Goal: Register for event/course: Sign up to attend an event or enroll in a course

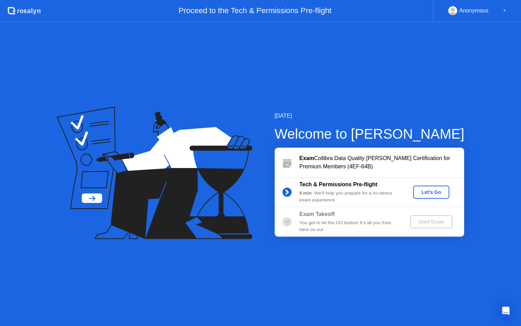
click at [444, 196] on button "Let's Go" at bounding box center [431, 192] width 36 height 13
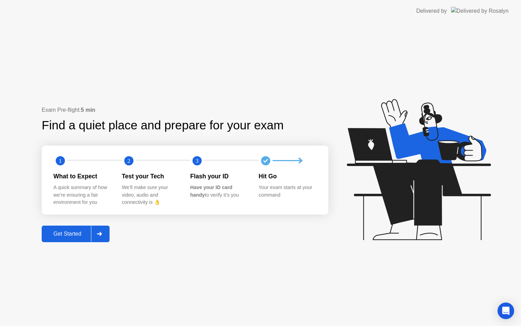
click at [66, 175] on div "What to Expect" at bounding box center [82, 176] width 58 height 9
click at [105, 235] on div at bounding box center [99, 234] width 17 height 16
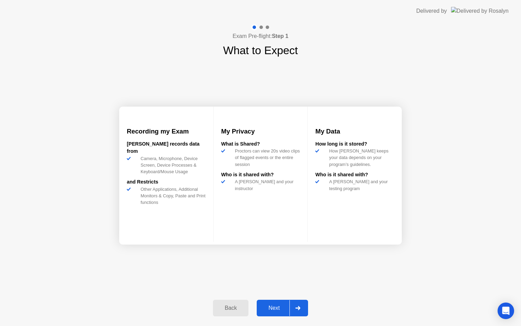
click at [273, 308] on div "Next" at bounding box center [274, 308] width 31 height 6
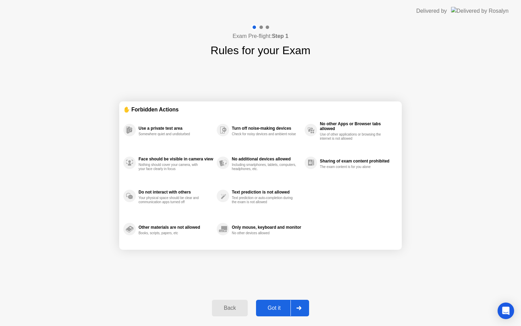
click at [287, 307] on div "Got it" at bounding box center [274, 308] width 32 height 6
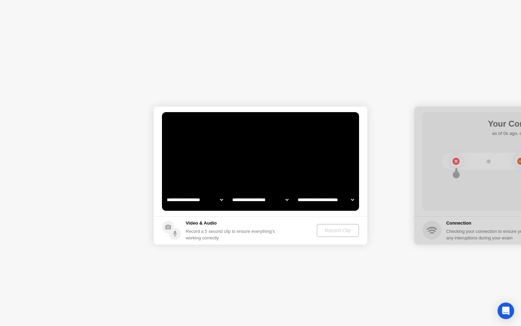
select select "**********"
select select "*******"
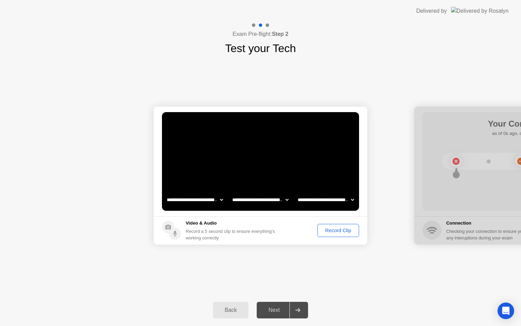
click at [334, 231] on div "Record Clip" at bounding box center [338, 231] width 37 height 6
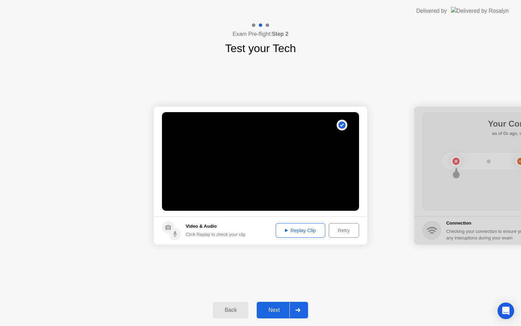
click at [288, 233] on div "Replay Clip" at bounding box center [300, 231] width 45 height 6
click at [271, 311] on div "Next" at bounding box center [274, 310] width 31 height 6
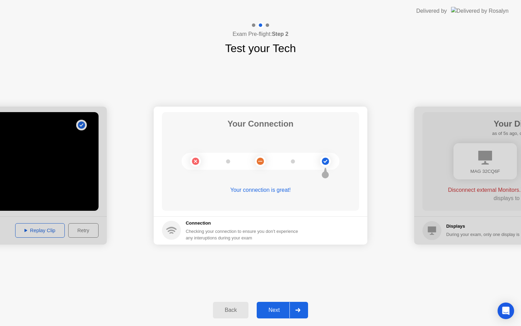
click at [272, 308] on div "Next" at bounding box center [274, 310] width 31 height 6
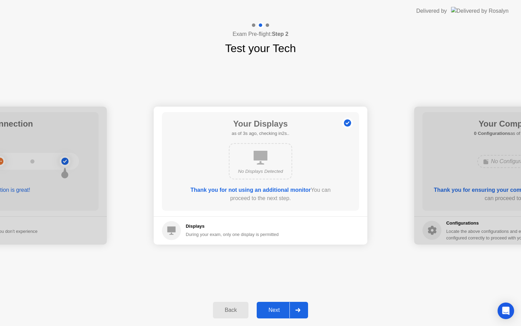
click at [287, 307] on div "Next" at bounding box center [274, 310] width 31 height 6
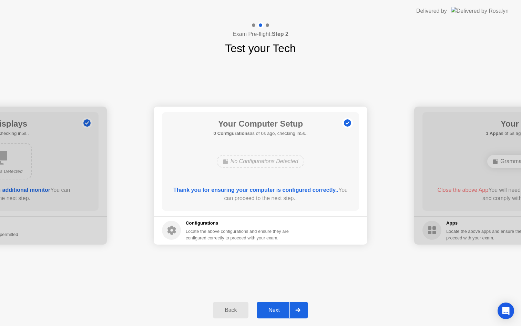
click at [287, 307] on div "Next" at bounding box center [274, 310] width 31 height 6
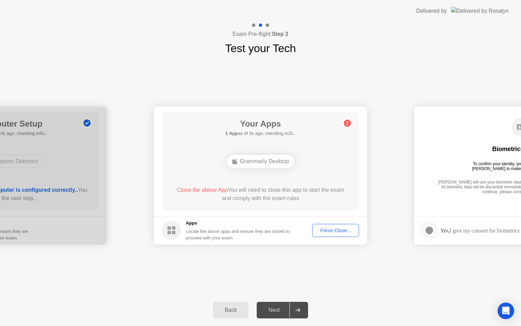
click at [339, 231] on div "Force Close..." at bounding box center [336, 231] width 42 height 6
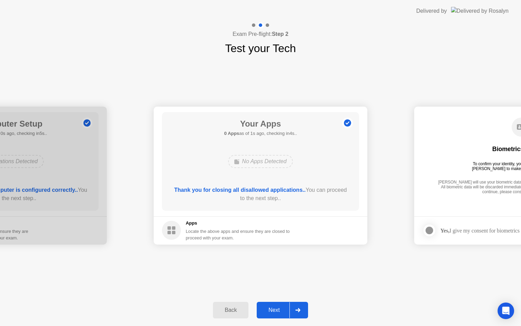
click at [279, 310] on div "Next" at bounding box center [274, 310] width 31 height 6
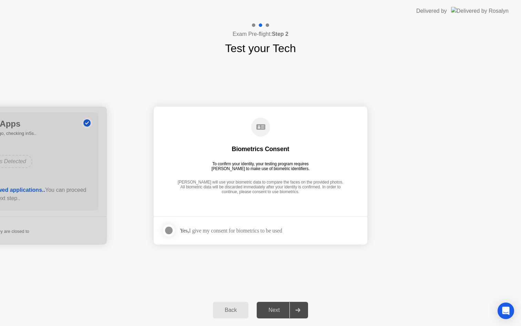
click at [180, 232] on strong "Yes," at bounding box center [184, 231] width 9 height 6
click at [173, 233] on div at bounding box center [169, 230] width 8 height 8
click at [290, 307] on div at bounding box center [298, 310] width 17 height 16
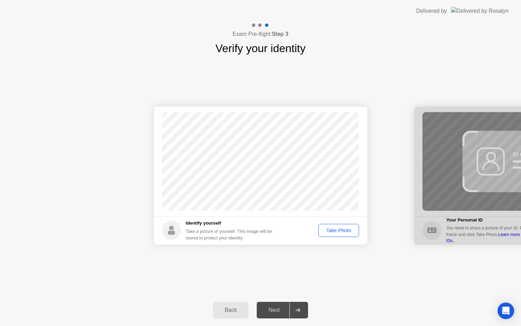
click at [336, 231] on div "Take Photo" at bounding box center [339, 231] width 36 height 6
click at [276, 309] on div "Next" at bounding box center [274, 310] width 31 height 6
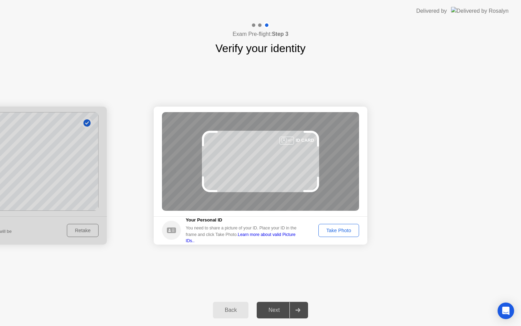
click at [339, 230] on div "Take Photo" at bounding box center [339, 231] width 36 height 6
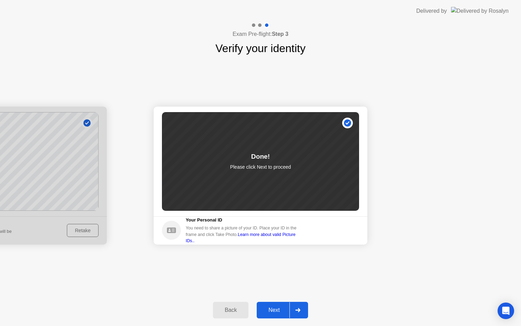
click at [290, 314] on div at bounding box center [298, 310] width 17 height 16
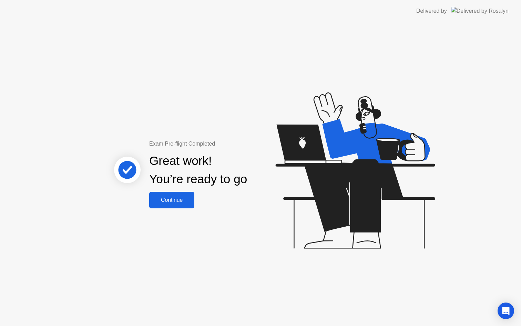
click at [169, 204] on button "Continue" at bounding box center [171, 200] width 45 height 17
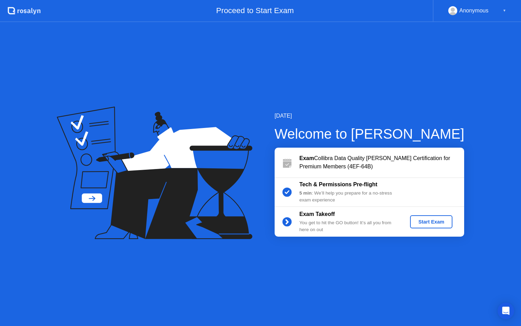
click at [419, 222] on div "Start Exam" at bounding box center [431, 222] width 37 height 6
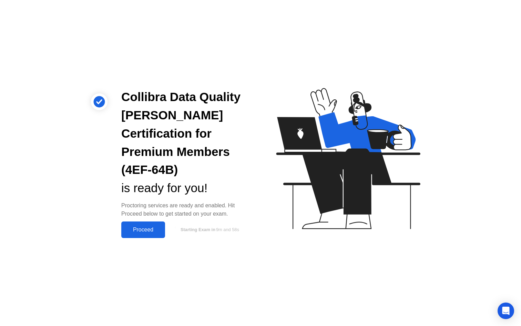
click at [126, 228] on button "Proceed" at bounding box center [143, 229] width 44 height 17
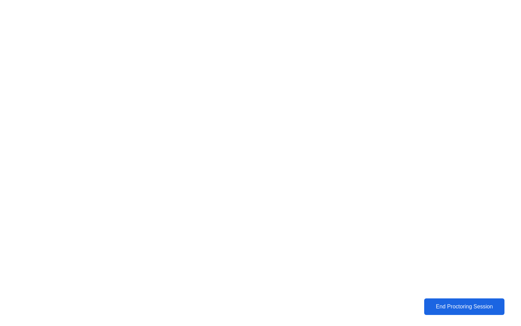
click at [424, 302] on button "End Proctoring Session" at bounding box center [464, 306] width 80 height 17
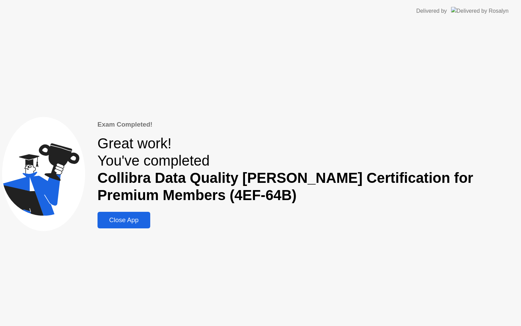
click at [142, 222] on div "Close App" at bounding box center [124, 220] width 49 height 8
